Goal: Use online tool/utility: Utilize a website feature to perform a specific function

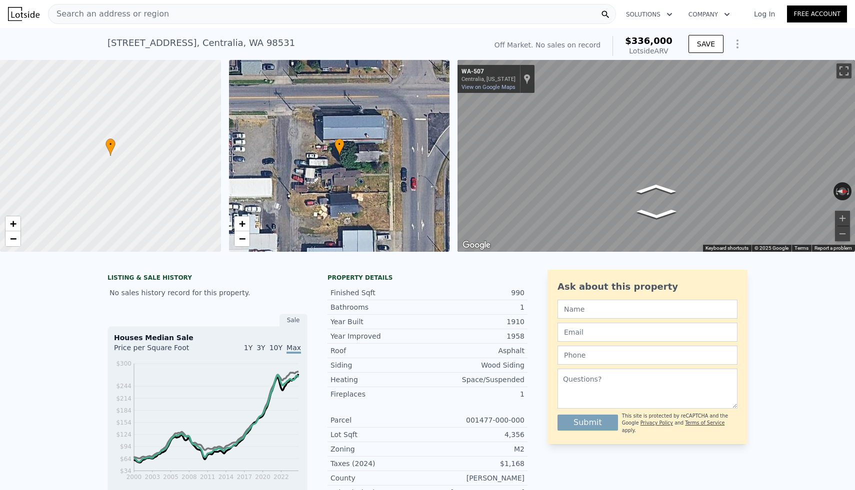
click at [220, 19] on div "Search an address or region" at bounding box center [332, 14] width 568 height 20
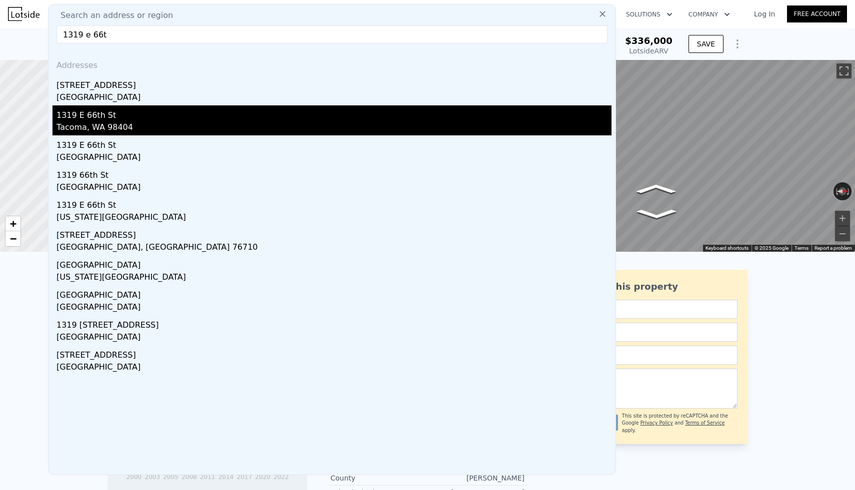
type input "1319 e 66t"
click at [76, 117] on div "1319 E 66th St" at bounding box center [333, 113] width 555 height 16
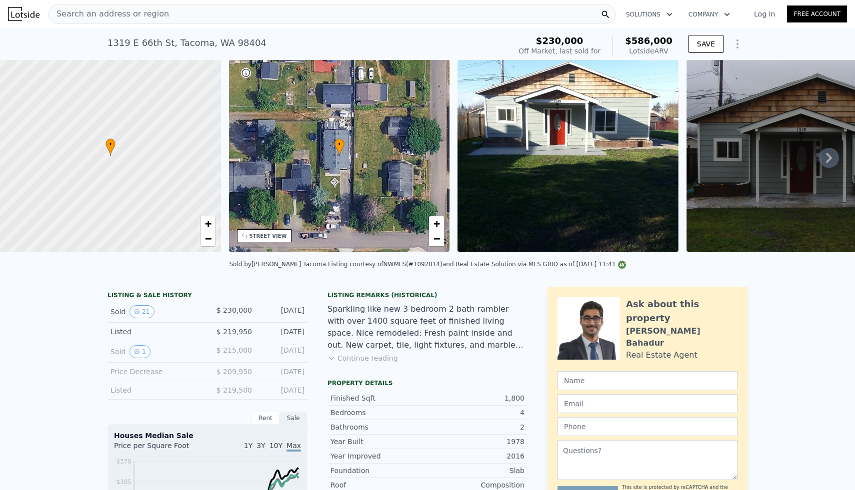
click at [837, 154] on icon at bounding box center [829, 158] width 20 height 20
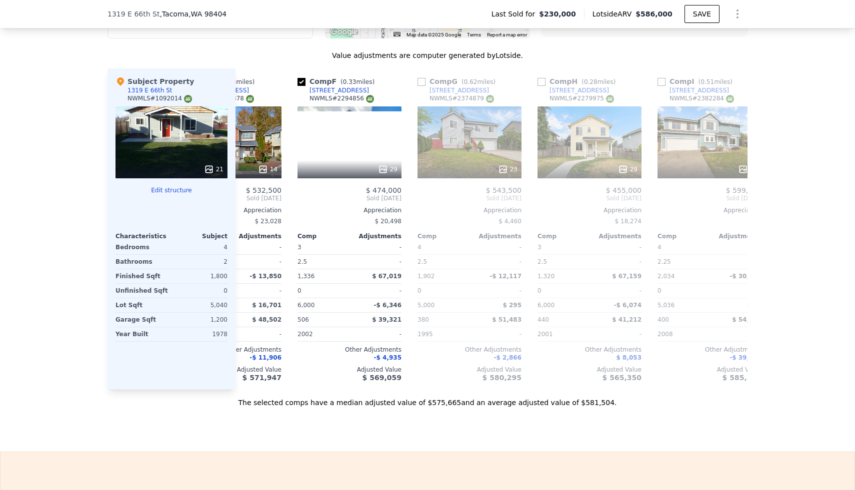
scroll to position [0, 551]
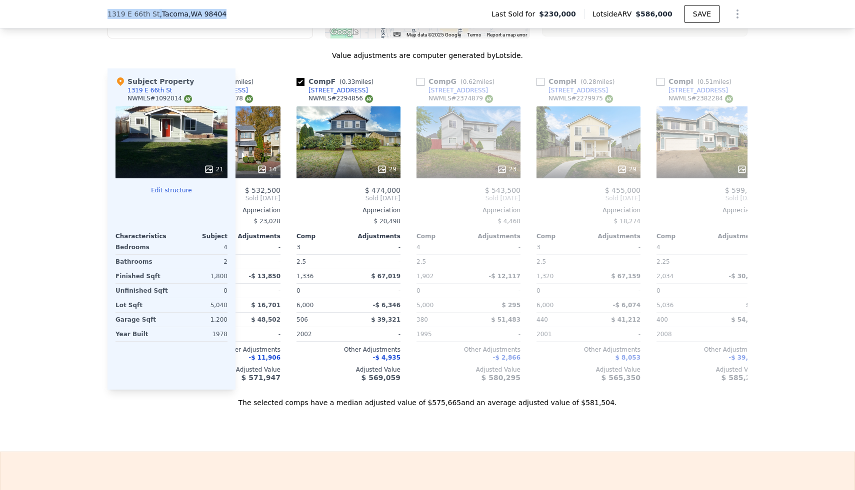
drag, startPoint x: 98, startPoint y: 17, endPoint x: 251, endPoint y: 18, distance: 153.5
click at [251, 18] on div "[STREET_ADDRESS] Last Sold for $230,000 Lotside ARV $586,000 SAVE" at bounding box center [427, 14] width 855 height 28
copy div "[STREET_ADDRESS]"
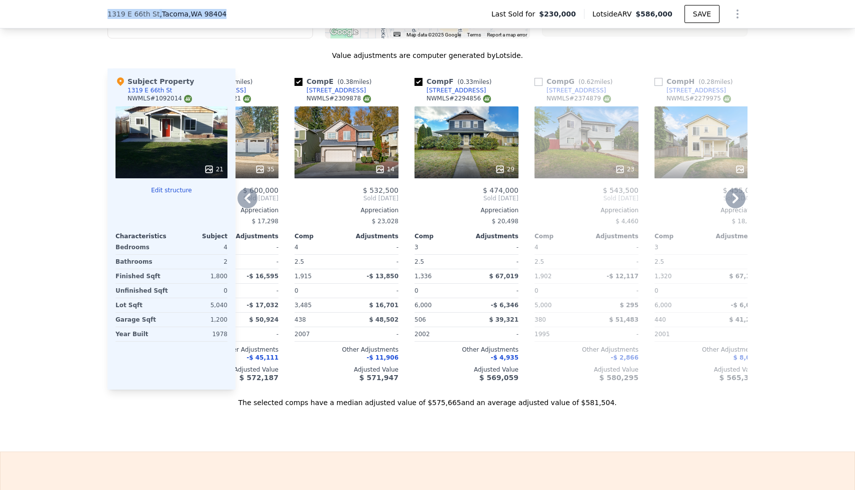
scroll to position [0, 453]
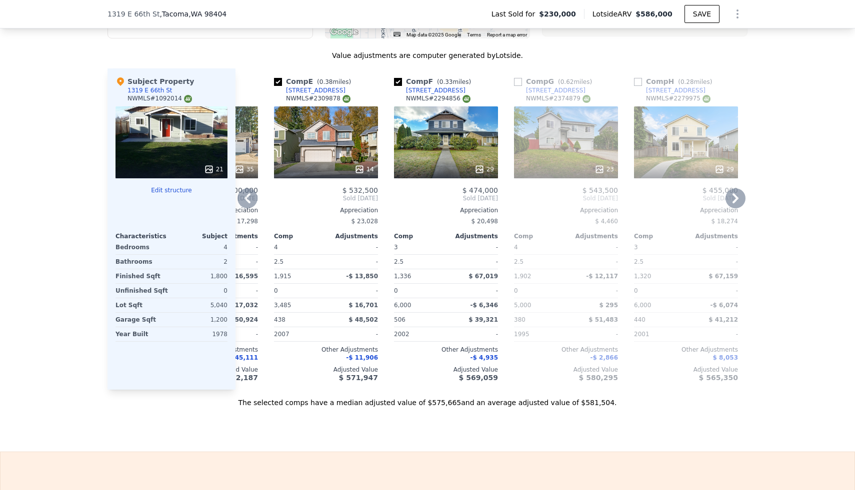
click at [600, 174] on div at bounding box center [566, 169] width 104 height 18
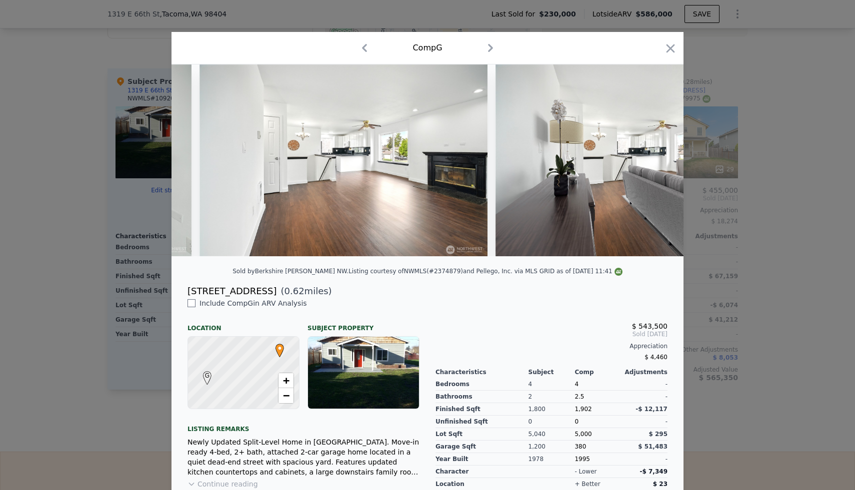
scroll to position [0, 1993]
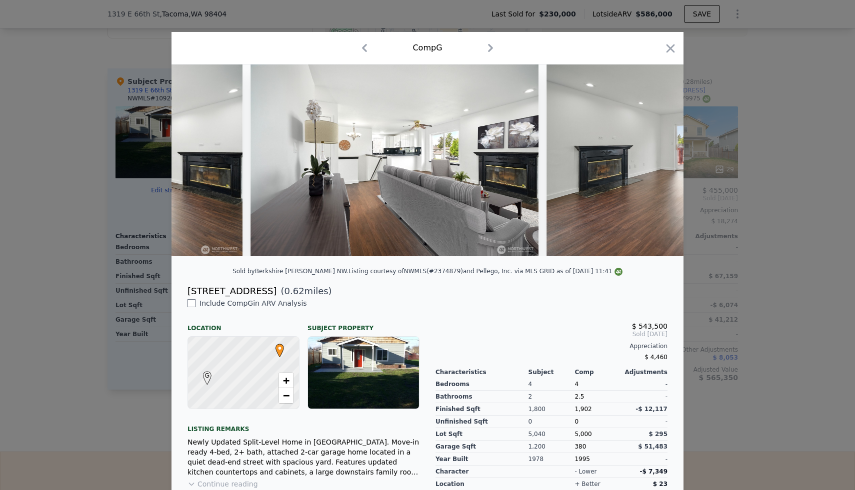
click at [739, 152] on div at bounding box center [427, 245] width 855 height 490
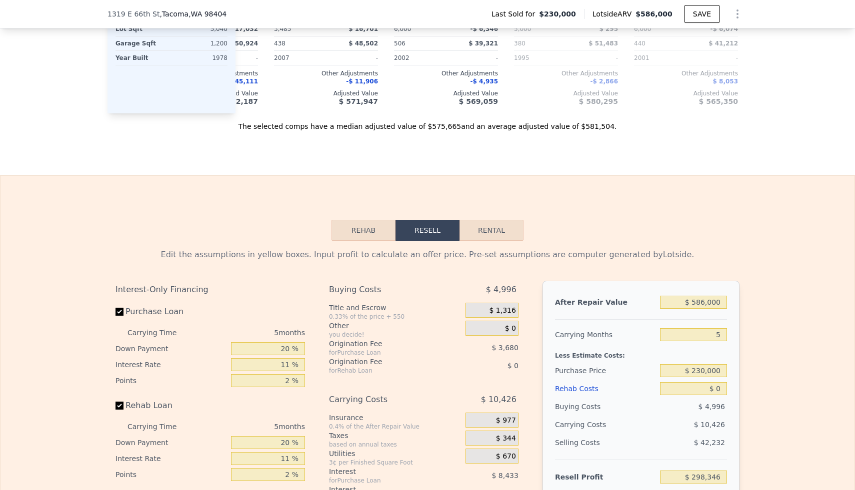
scroll to position [1416, 0]
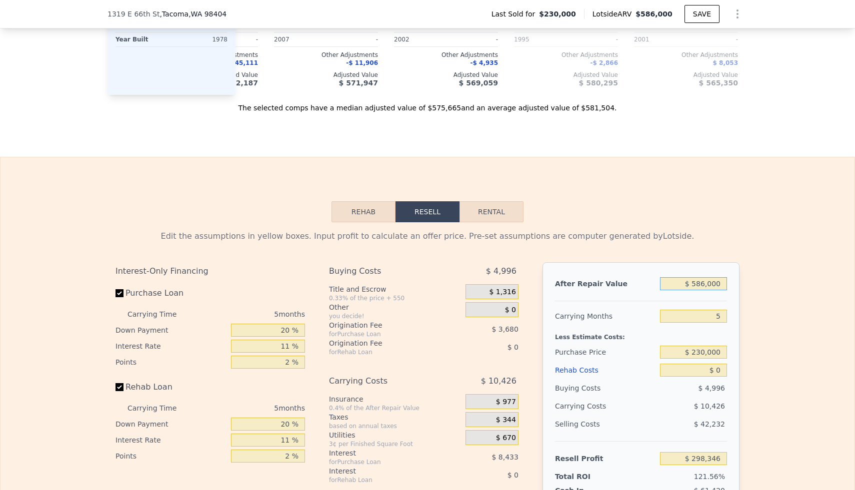
click at [703, 288] on input "$ 586,000" at bounding box center [693, 283] width 67 height 13
type input "$ 5"
type input "-$ 244,990"
type input "$ 51"
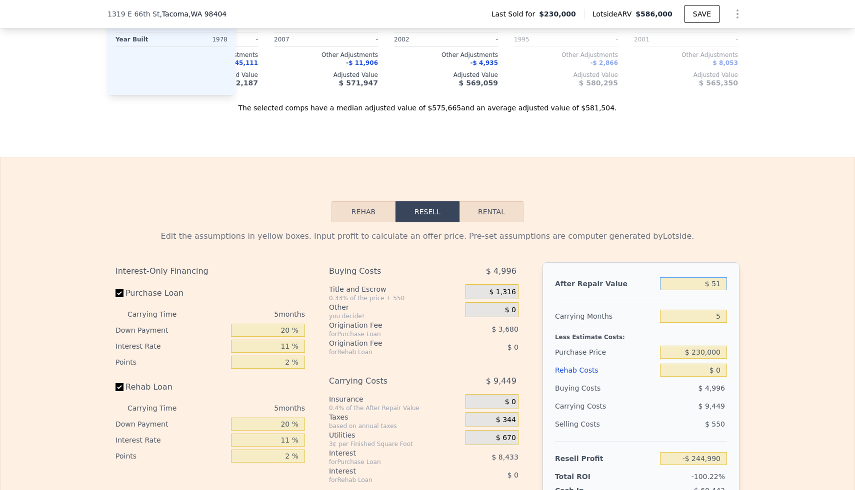
type input "-$ 244,947"
type input "$ 515"
type input "-$ 244,518"
type input "$ 5,150"
type input "-$ 240,221"
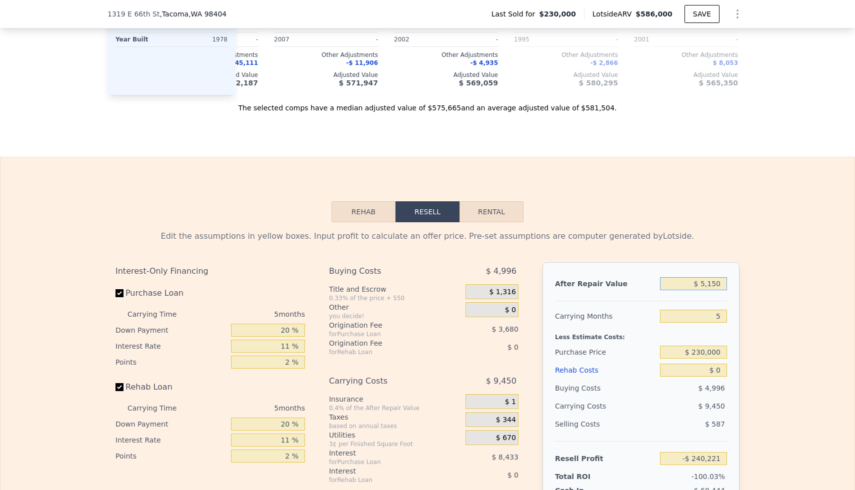
type input "$ 51,500"
type input "-$ 197,245"
type input "$ 515,000"
type input "$ 232,515"
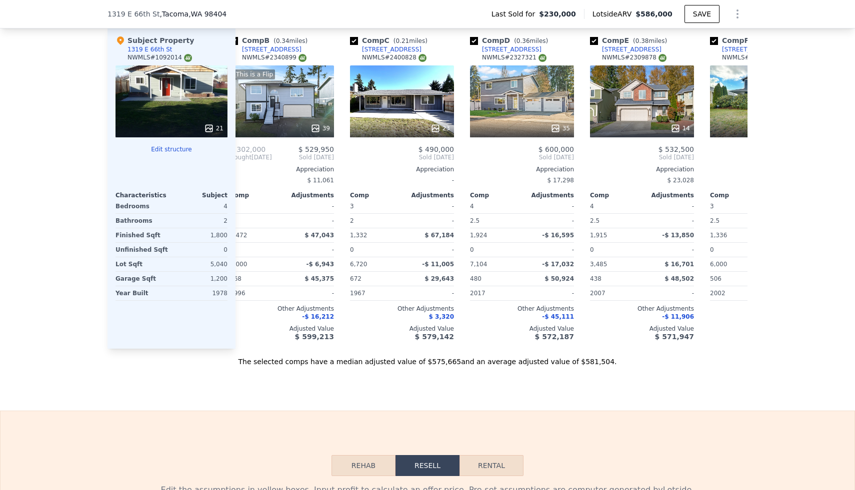
scroll to position [0, 0]
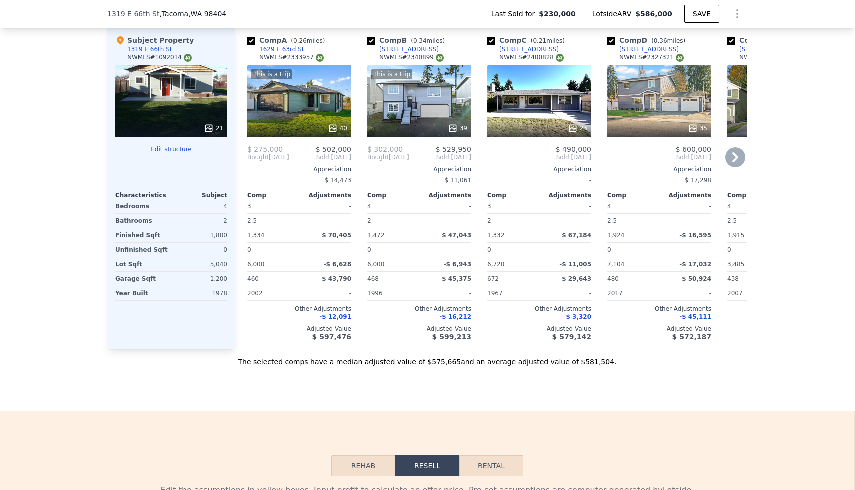
type input "$ 515,000"
click at [337, 132] on icon at bounding box center [333, 128] width 10 height 10
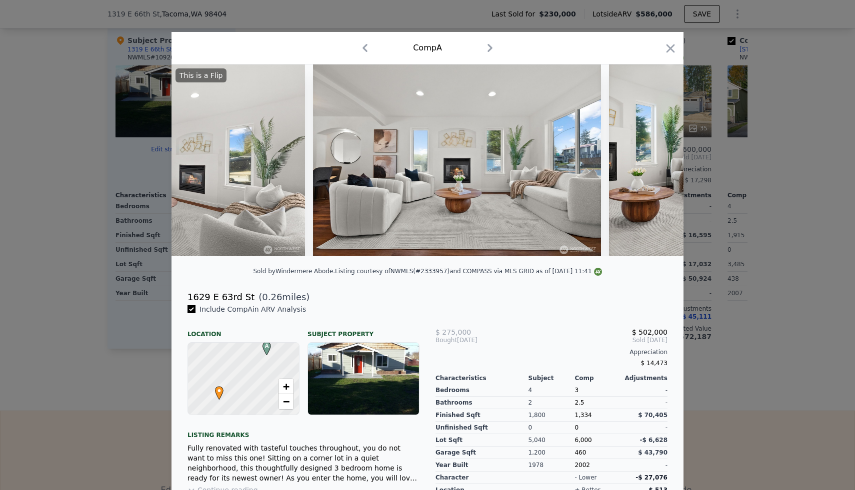
scroll to position [0, 1633]
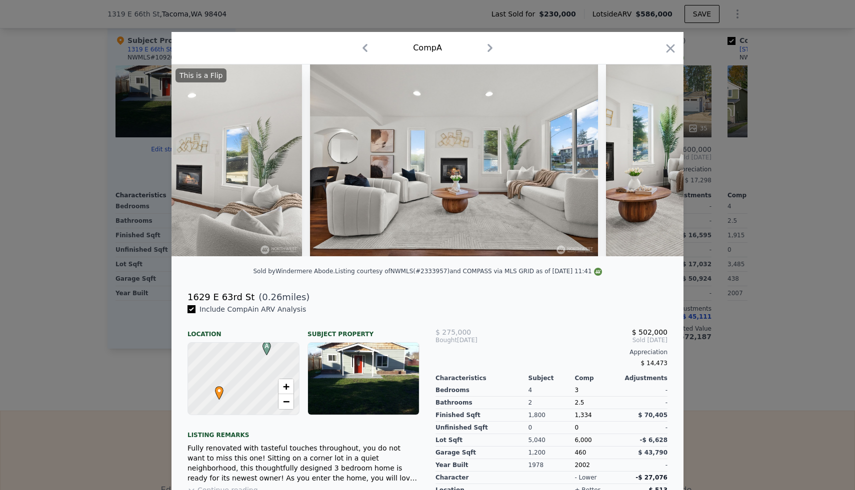
click at [764, 141] on div at bounding box center [427, 245] width 855 height 490
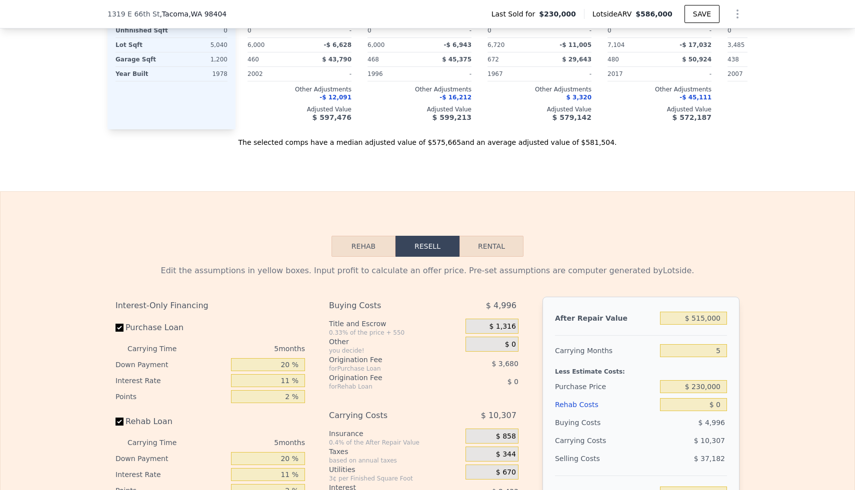
scroll to position [1384, 0]
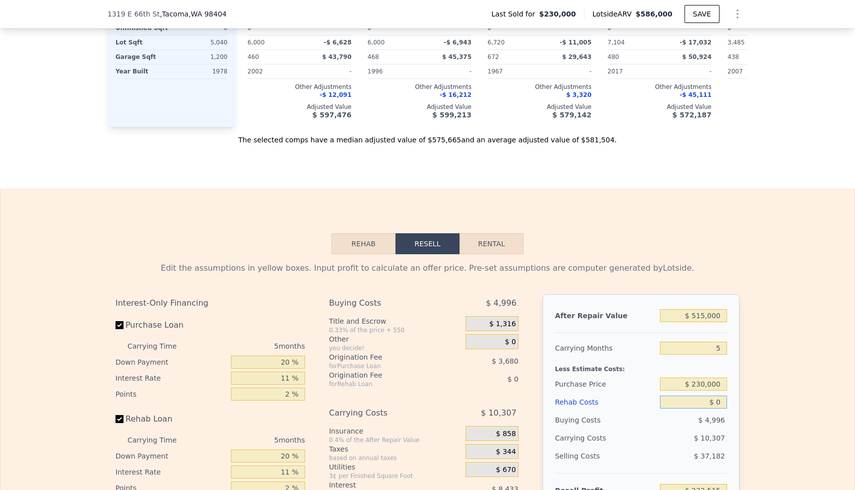
click at [716, 403] on input "$ 0" at bounding box center [693, 402] width 67 height 13
type input "$ 10"
type input "$ 232,505"
type input "$ 1,200"
type input "$ 231,251"
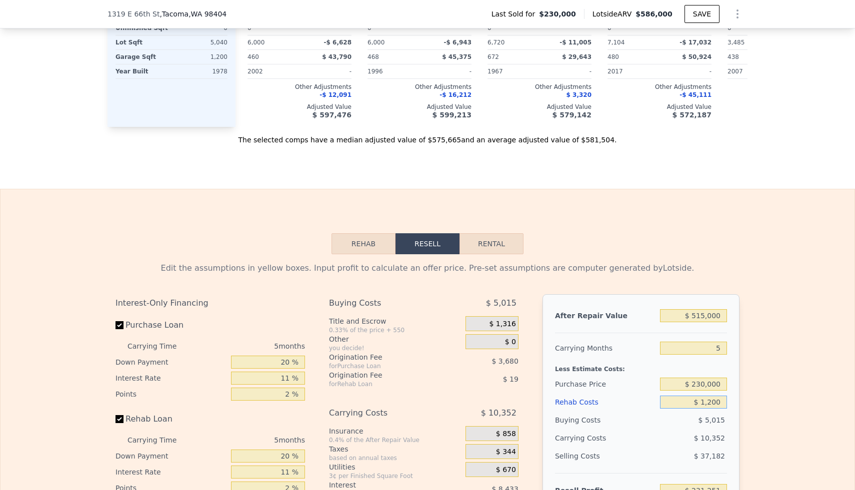
type input "$ 12,000"
type input "$ 219,883"
type input "$ 120,000"
type input "$ 106,195"
type input "$ 120,000"
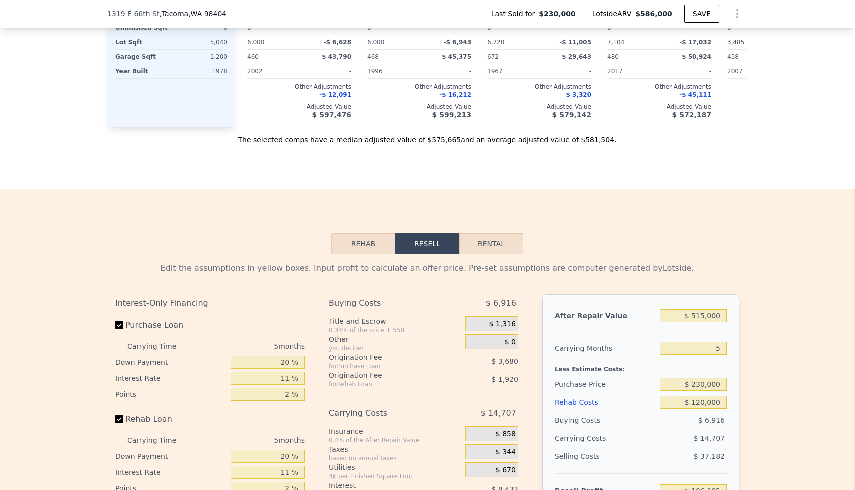
click at [794, 387] on div "Edit the assumptions in yellow boxes. Input profit to calculate an offer price.…" at bounding box center [427, 440] width 854 height 372
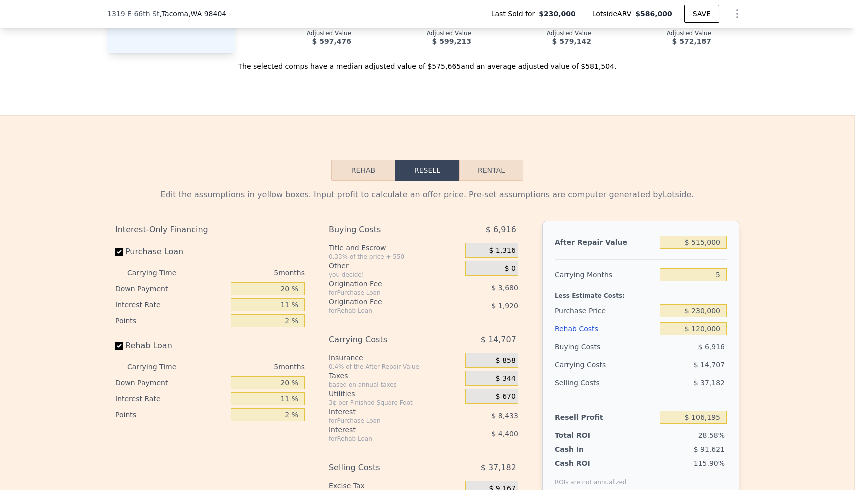
scroll to position [1458, 0]
click at [703, 311] on input "$ 230,000" at bounding box center [693, 310] width 67 height 13
type input "$ 300,000"
click at [766, 303] on div "Edit the assumptions in yellow boxes. Input profit to calculate an offer price.…" at bounding box center [427, 366] width 854 height 372
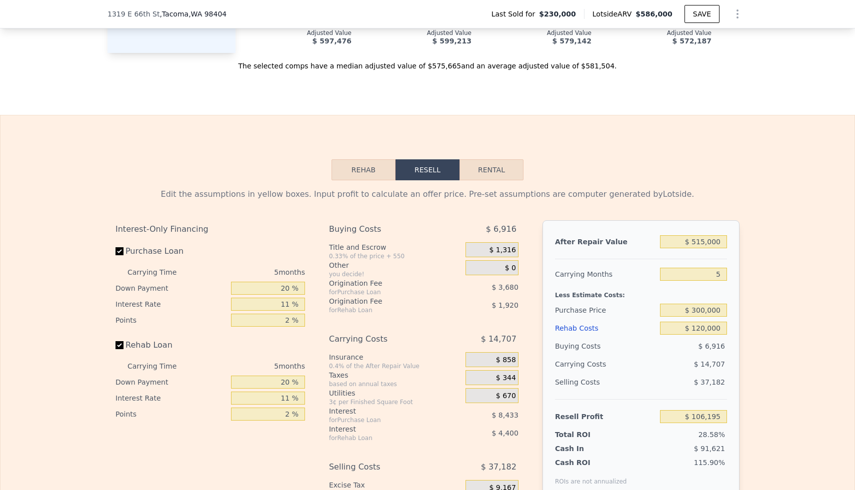
type input "$ 32,277"
click at [710, 313] on input "$ 300,000" at bounding box center [693, 310] width 67 height 13
type input "$ 280,000"
click at [771, 275] on div "Edit the assumptions in yellow boxes. Input profit to calculate an offer price.…" at bounding box center [427, 366] width 854 height 372
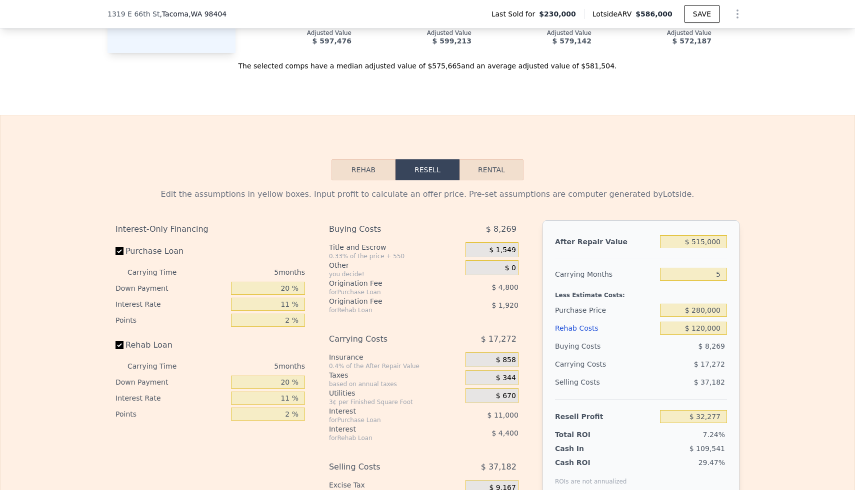
type input "$ 53,399"
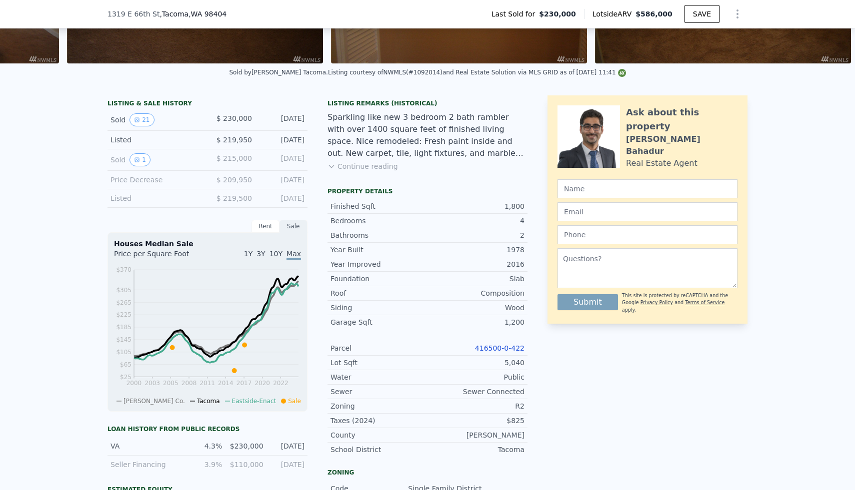
scroll to position [0, 0]
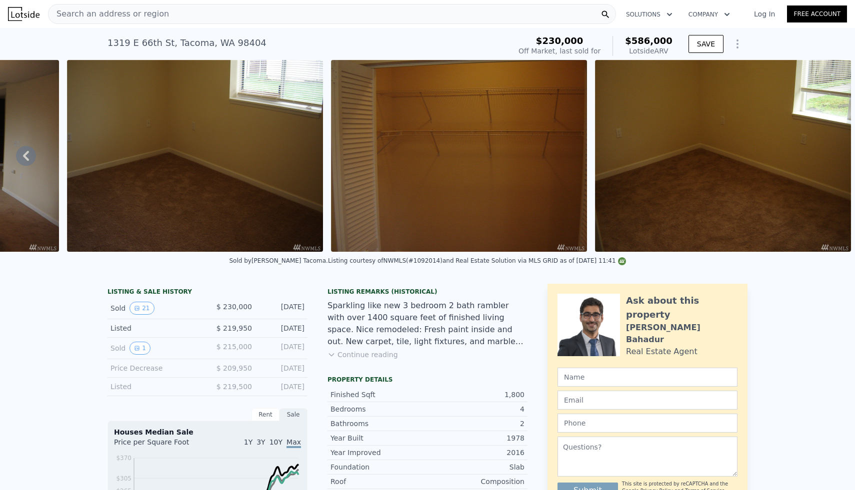
click at [175, 1] on nav "Search an address or region Solutions Company Open main menu Log In Free Account" at bounding box center [427, 14] width 855 height 28
click at [162, 16] on div "Search an address or region" at bounding box center [332, 14] width 568 height 20
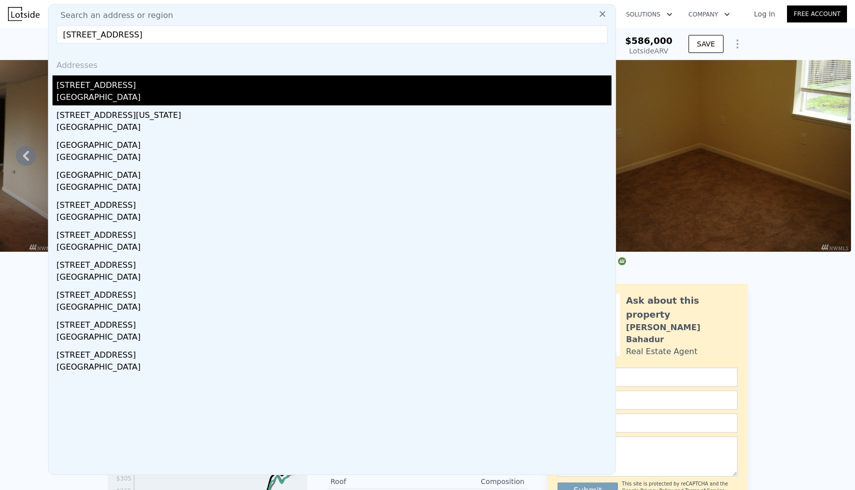
type input "[STREET_ADDRESS]"
click at [112, 87] on div "[STREET_ADDRESS]" at bounding box center [333, 83] width 555 height 16
type input "1"
type input "3"
type input "0.75"
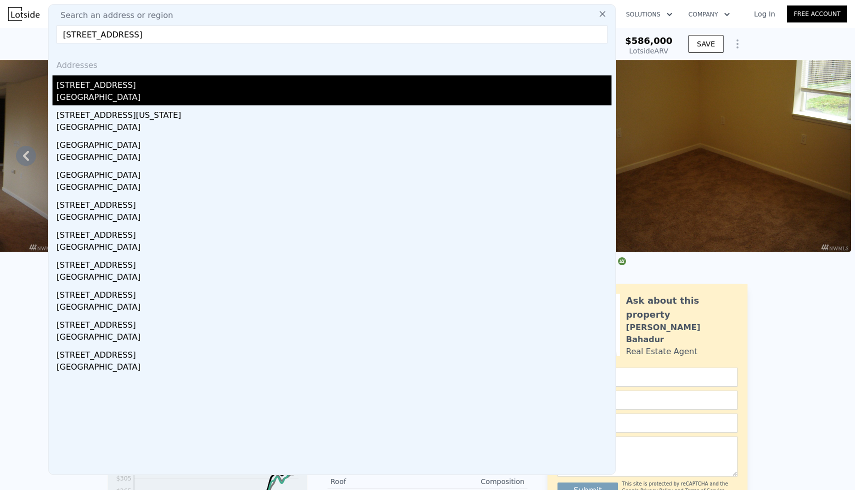
type input "2"
type input "725"
type input "1296"
type input "2614"
type input "7405"
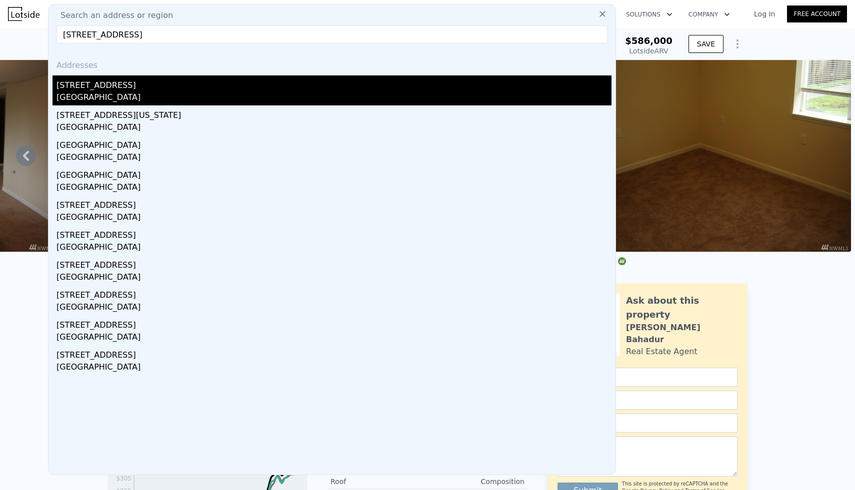
type input "$ 336,000"
type input "$ 0"
type input "$ 29,997"
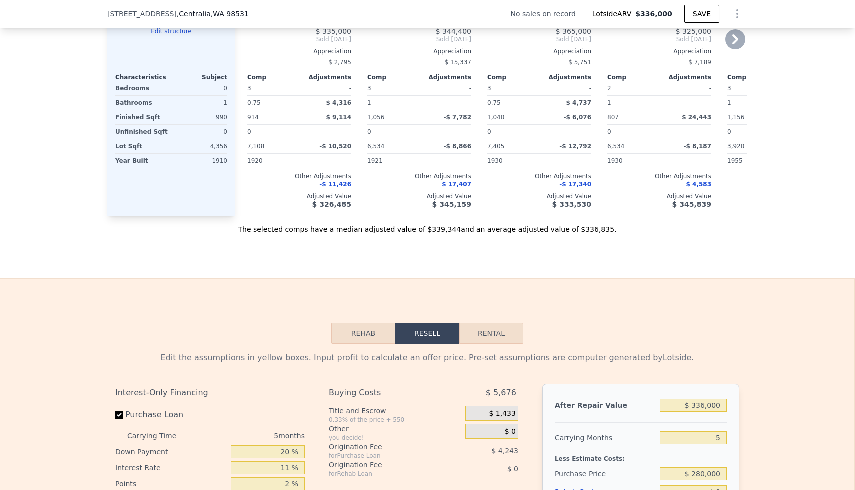
scroll to position [1184, 0]
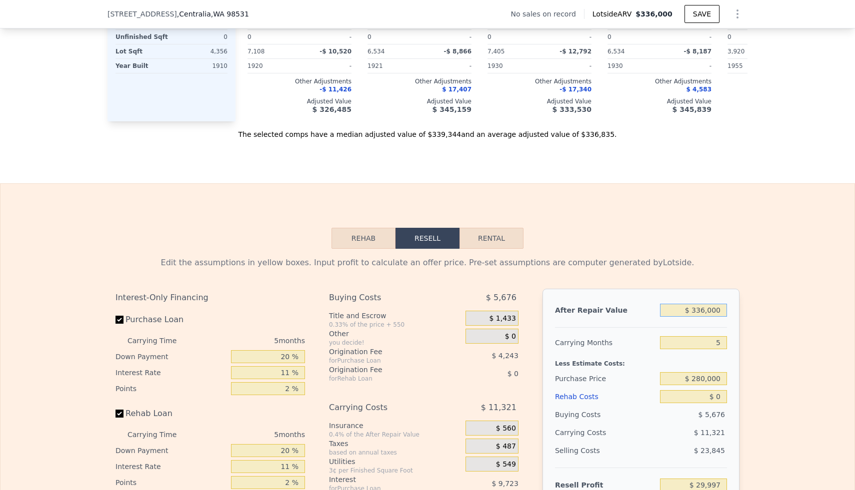
click at [709, 304] on input "$ 336,000" at bounding box center [693, 310] width 67 height 13
click at [707, 309] on input "$ 336,000" at bounding box center [693, 310] width 67 height 13
type input "$ 3"
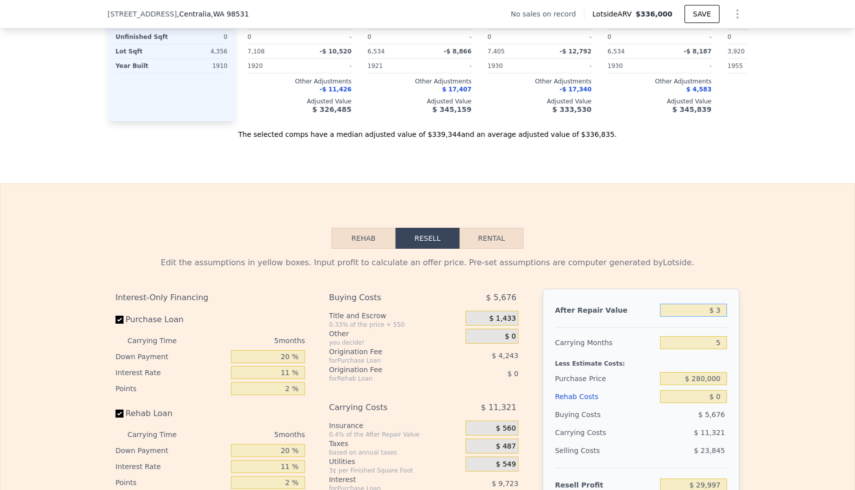
type input "-$ 282,145"
type input "$ 31"
type input "-$ 282,119"
type input "$ 315"
type input "-$ 281,856"
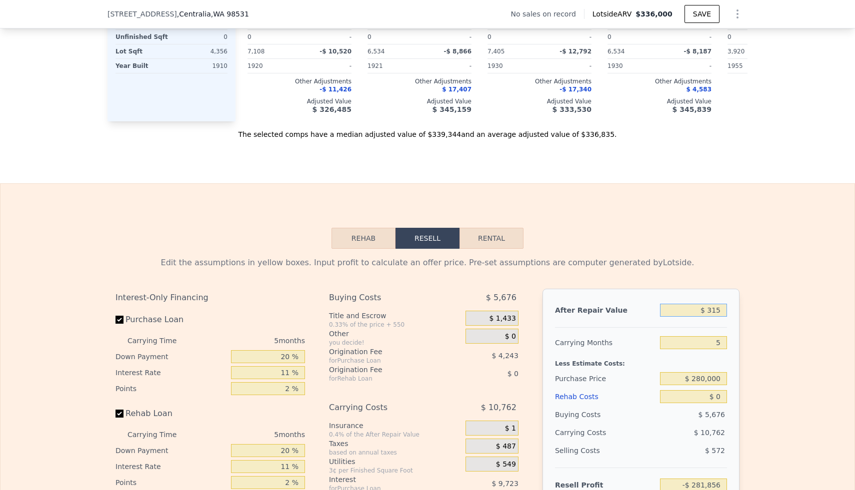
type input "$ 3,150"
type input "-$ 279,221"
type input "$ 31,500"
type input "-$ 252,886"
type input "$ 315,000"
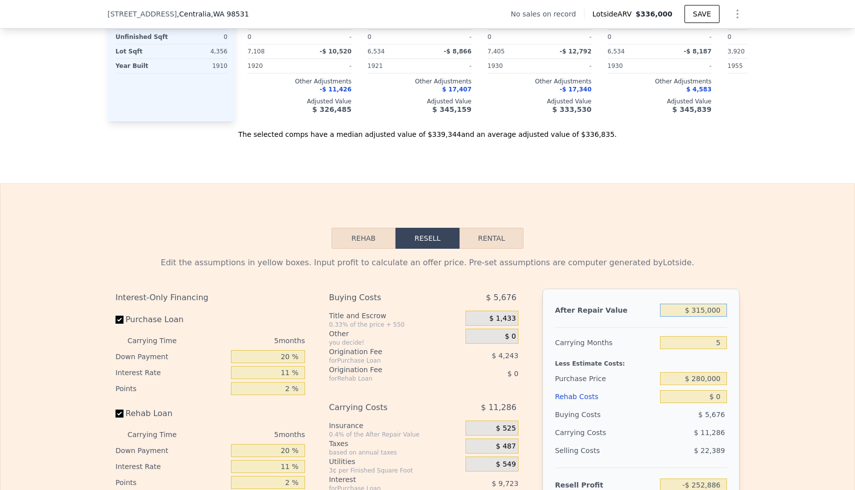
type input "$ 10,488"
type input "$ 315,000"
click at [756, 277] on div "Edit the assumptions in yellow boxes. Input profit to calculate an offer price.…" at bounding box center [427, 435] width 854 height 372
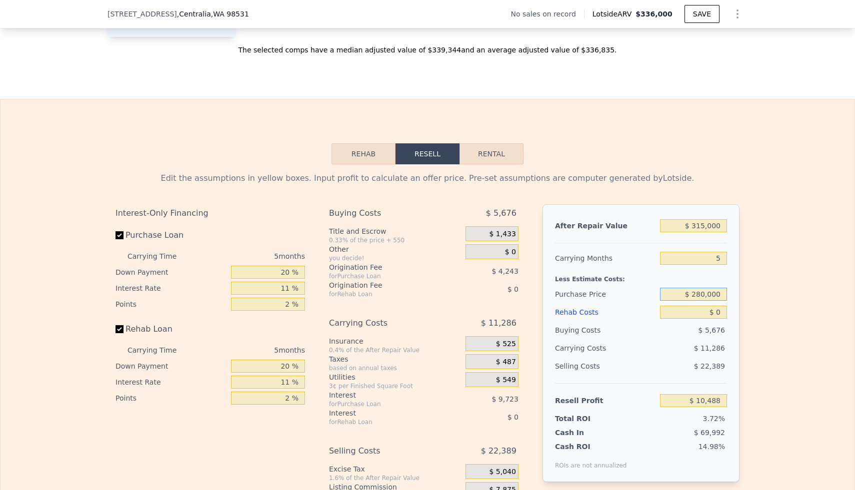
click at [715, 294] on input "$ 280,000" at bounding box center [693, 294] width 67 height 13
type input "-$ 5,177"
click at [740, 17] on icon "Show Options" at bounding box center [737, 14] width 12 height 12
type input "$ 336,000"
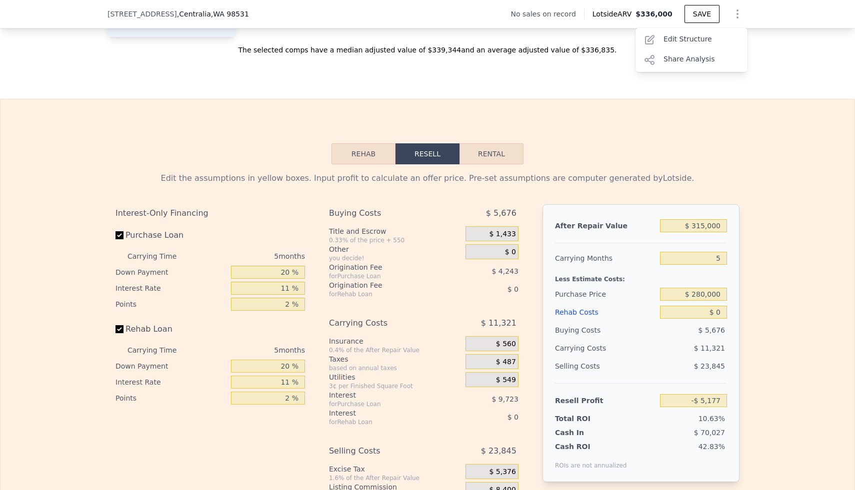
type input "$ 29,997"
click at [703, 41] on div "Edit Structure" at bounding box center [691, 40] width 112 height 20
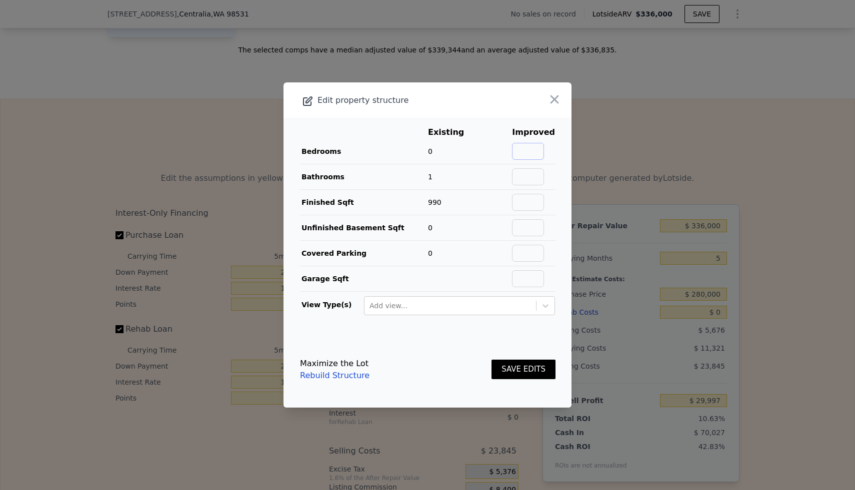
click at [543, 157] on input "text" at bounding box center [528, 151] width 32 height 17
type input "2"
click at [531, 181] on input "text" at bounding box center [528, 176] width 32 height 17
type input "1"
click at [559, 196] on main "Existing Improved Bedrooms 0 2 Bathrooms 1 0% 1 Finished Sqft 990 Unfinished Ba…" at bounding box center [427, 225] width 288 height 214
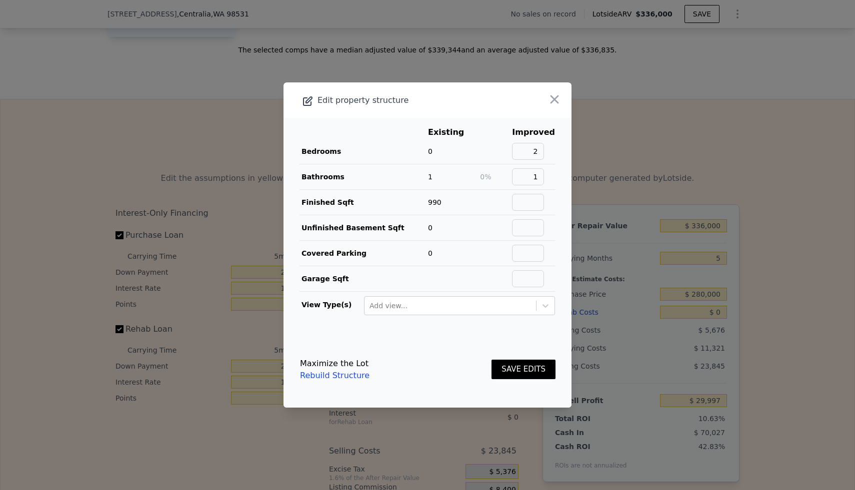
click at [516, 371] on button "SAVE EDITS" at bounding box center [523, 369] width 64 height 19
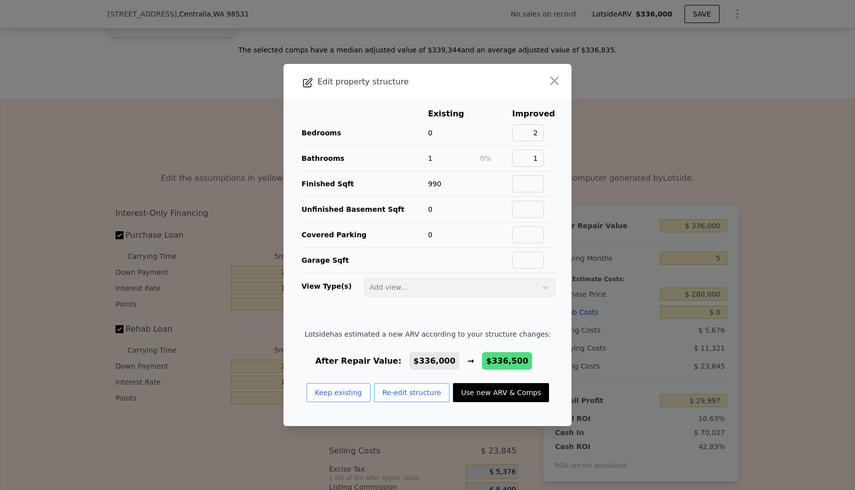
click at [501, 395] on button "Use new ARV & Comps" at bounding box center [501, 392] width 96 height 19
type input "$ 336,500"
type input "$ 30,460"
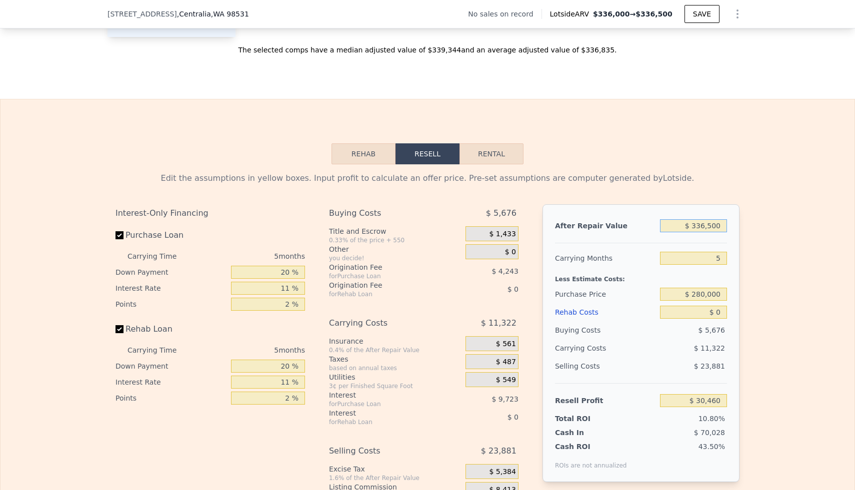
click at [711, 223] on input "$ 336,500" at bounding box center [693, 225] width 67 height 13
type input "$ 3"
type input "-$ 282,145"
type input "$ 31"
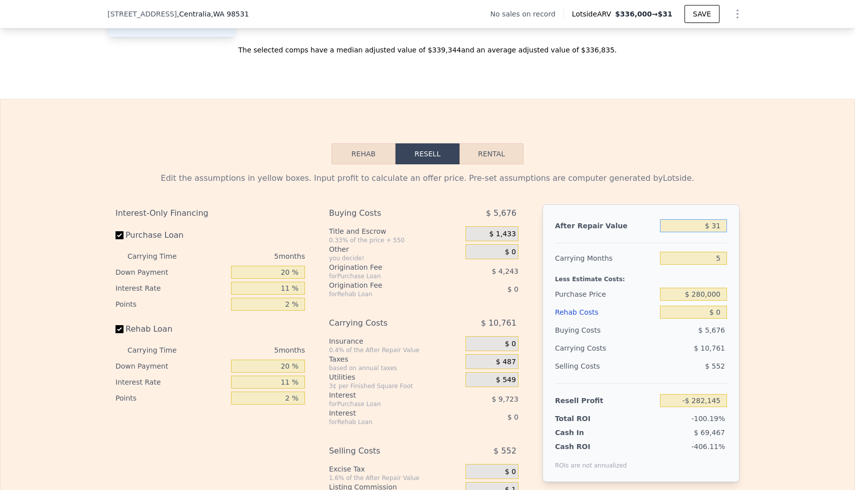
type input "-$ 282,119"
type input "$ 315"
type input "-$ 281,856"
type input "$ 3,150"
type input "-$ 279,221"
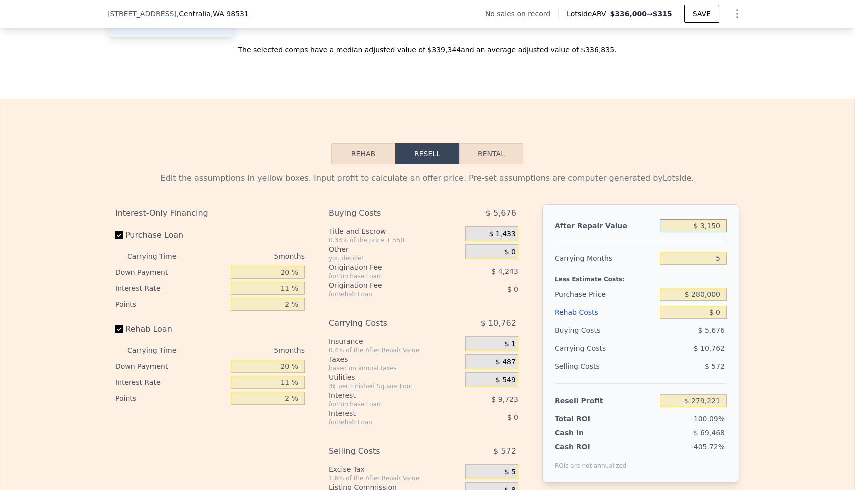
type input "$ 31,500"
type input "-$ 252,886"
type input "$ 315,000"
type input "$ 10,488"
type input "$ 315,000"
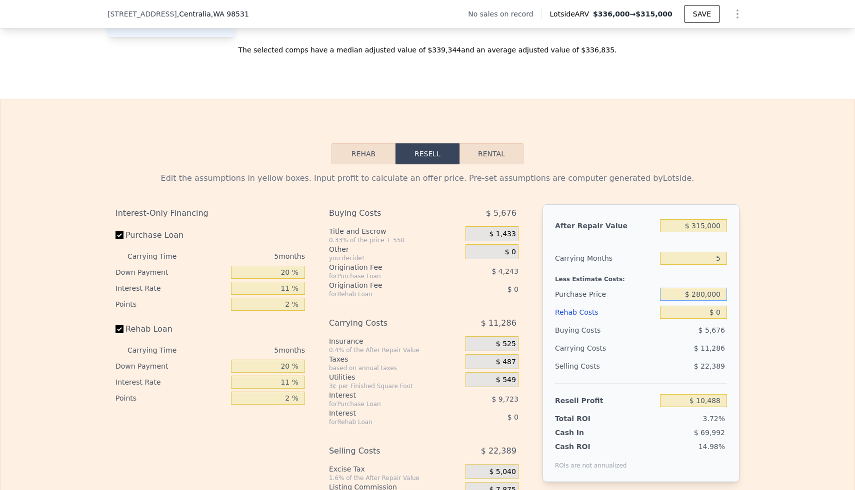
click at [705, 293] on input "$ 280,000" at bounding box center [693, 294] width 67 height 13
type input "$ 175,000"
click at [778, 267] on div "Edit the assumptions in yellow boxes. Input profit to calculate an offer price.…" at bounding box center [427, 350] width 854 height 372
type input "$ 105,702"
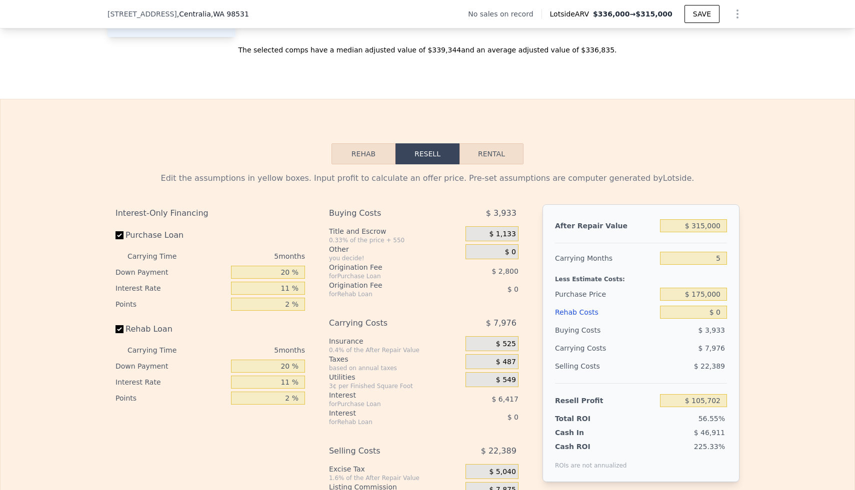
scroll to position [1287, 0]
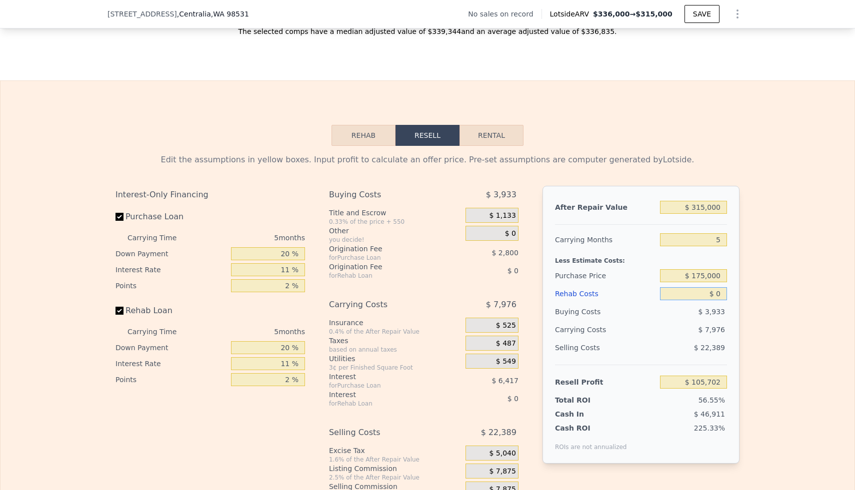
click at [717, 295] on input "$ 0" at bounding box center [693, 293] width 67 height 13
type input "$ 70"
type input "$ 105,626"
type input "$ 750"
type input "$ 104,910"
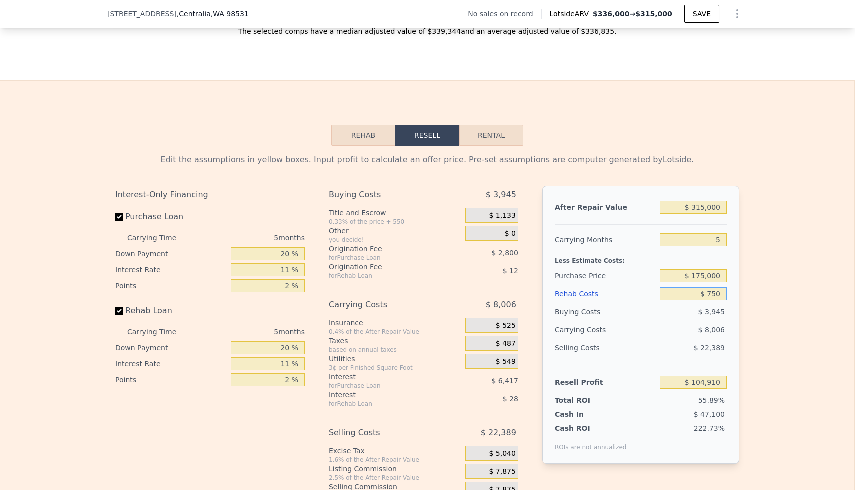
type input "$ 7,500"
type input "$ 97,807"
type input "$ 75,000"
type input "$ 26,752"
type input "$ 750,000"
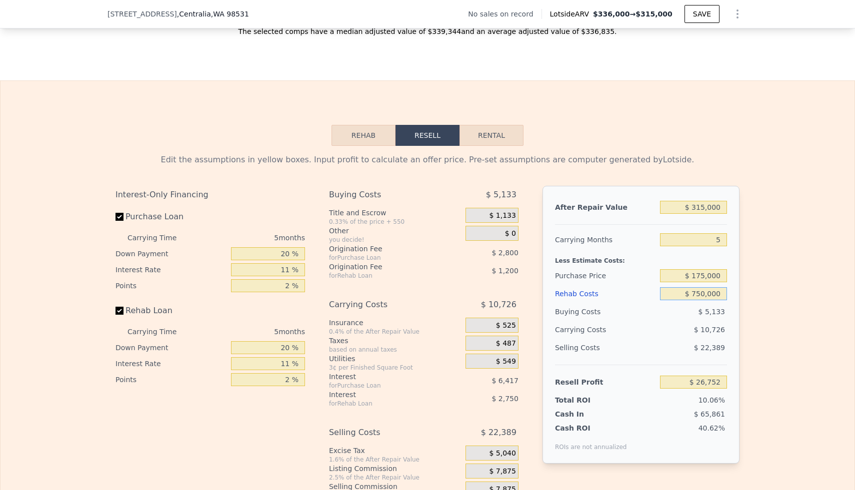
type input "-$ 683,798"
type input "$ 75,000"
type input "$ 26,752"
type input "$ 75,000"
click at [837, 307] on div "Edit the assumptions in yellow boxes. Input profit to calculate an offer price.…" at bounding box center [427, 332] width 854 height 372
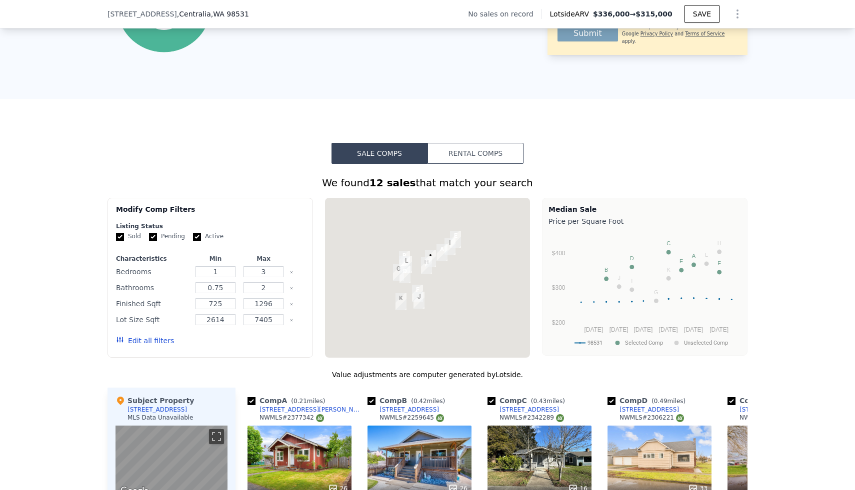
scroll to position [173, 0]
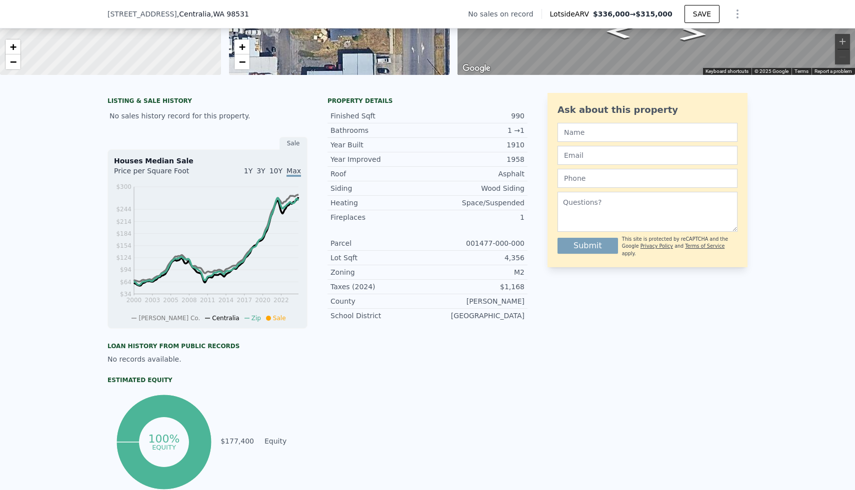
type input "$ 336,000"
type input "$ 0"
type input "$ 29,997"
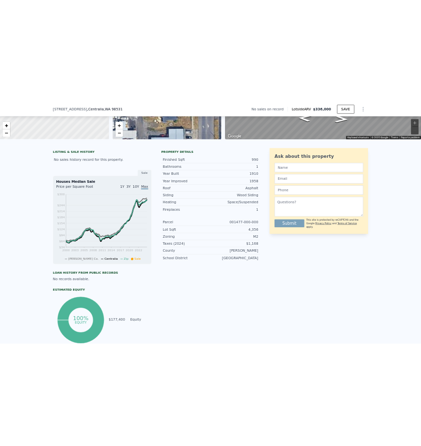
scroll to position [0, 0]
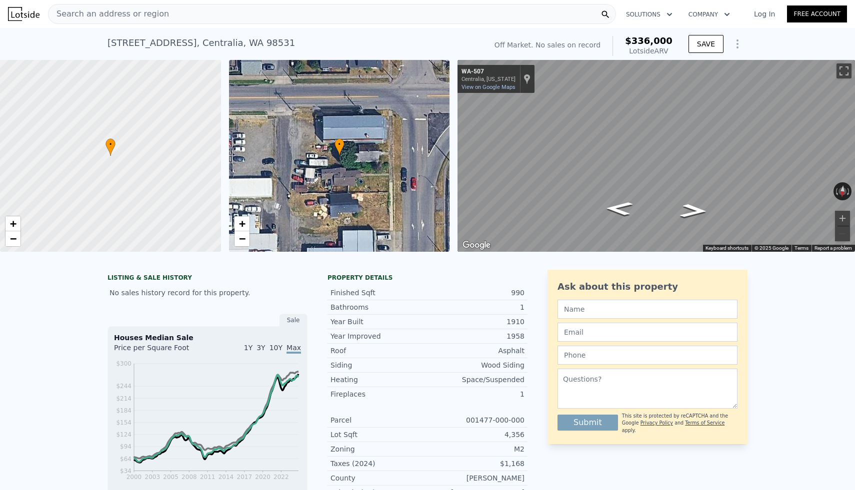
click at [199, 3] on div "Search an address or region Solutions Company Open main menu Log In Free Account" at bounding box center [427, 14] width 839 height 24
click at [169, 24] on div "Search an address or region Solutions Company Open main menu Log In Free Account" at bounding box center [427, 14] width 839 height 24
click at [172, 18] on div "Search an address or region" at bounding box center [332, 14] width 568 height 20
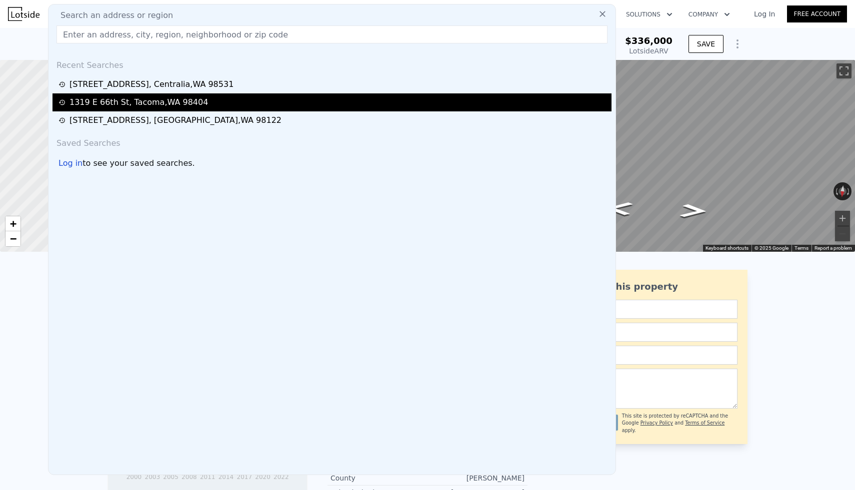
click at [153, 100] on div "[STREET_ADDRESS]" at bounding box center [138, 102] width 138 height 12
type input "3"
type input "4"
type input "1.5"
type input "2.5"
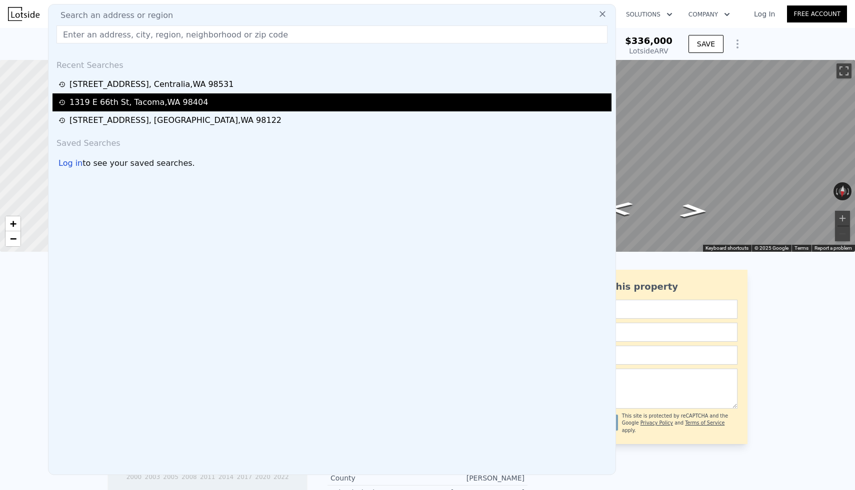
type input "1320"
type input "2097"
type input "3485"
type input "9000"
type input "$ 586,000"
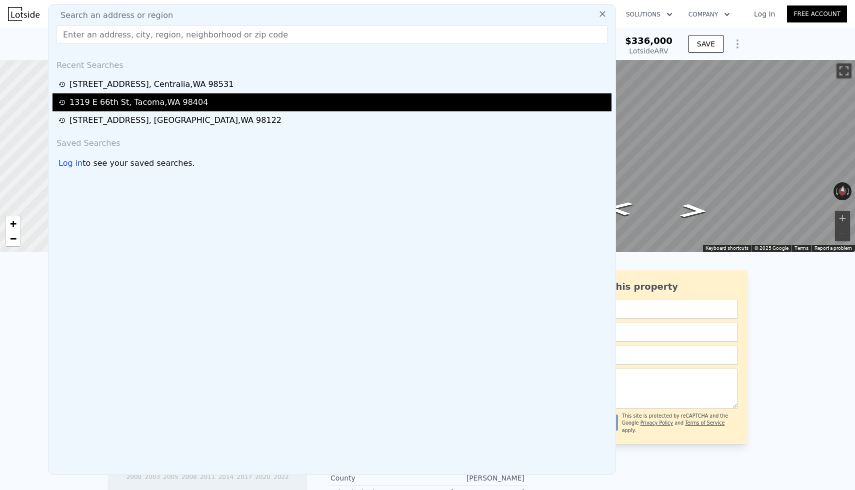
type input "$ 298,346"
